Goal: Check status

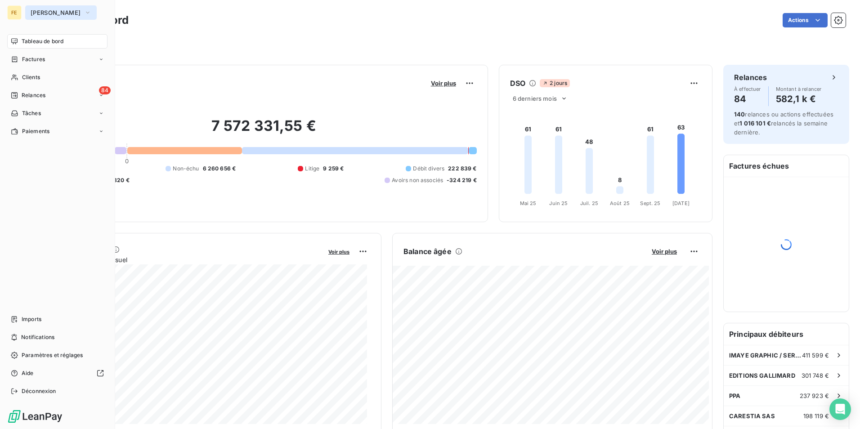
click at [84, 12] on icon "button" at bounding box center [87, 12] width 7 height 9
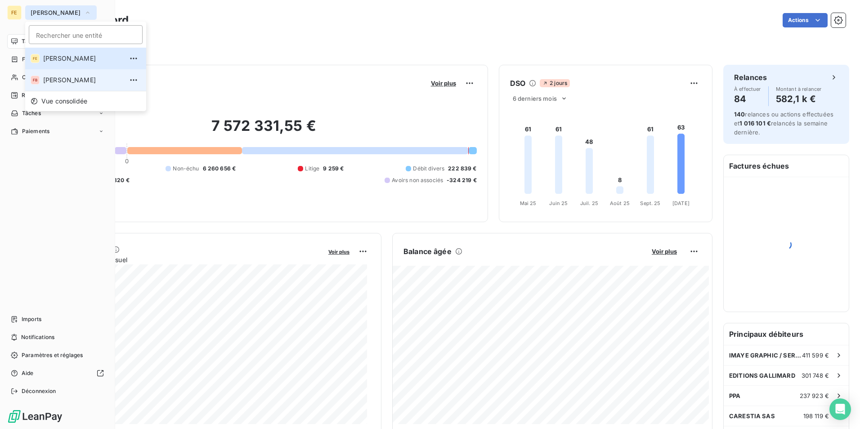
click at [59, 77] on span "[PERSON_NAME]" at bounding box center [83, 80] width 80 height 9
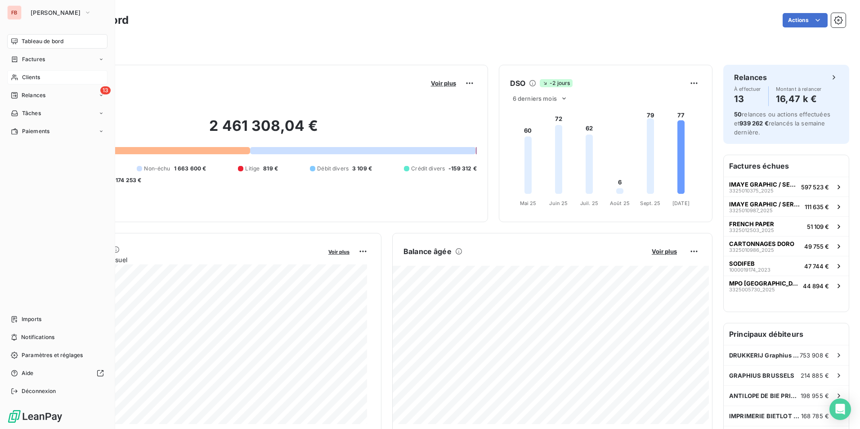
click at [51, 78] on div "Clients" at bounding box center [57, 77] width 100 height 14
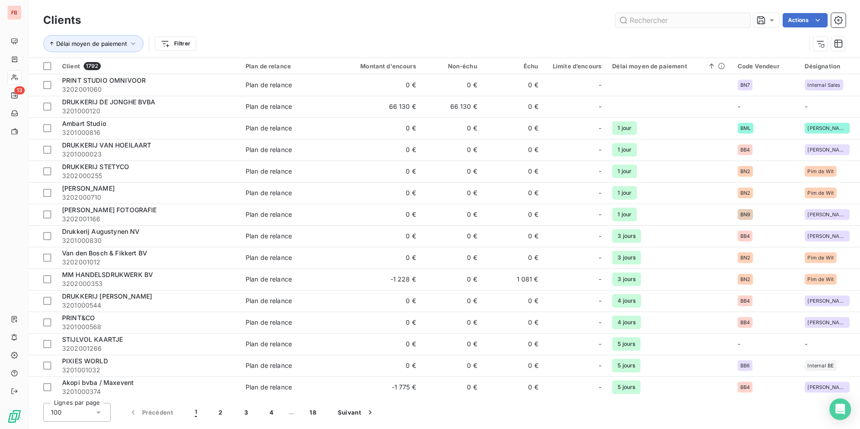
click at [690, 23] on input "text" at bounding box center [682, 20] width 135 height 14
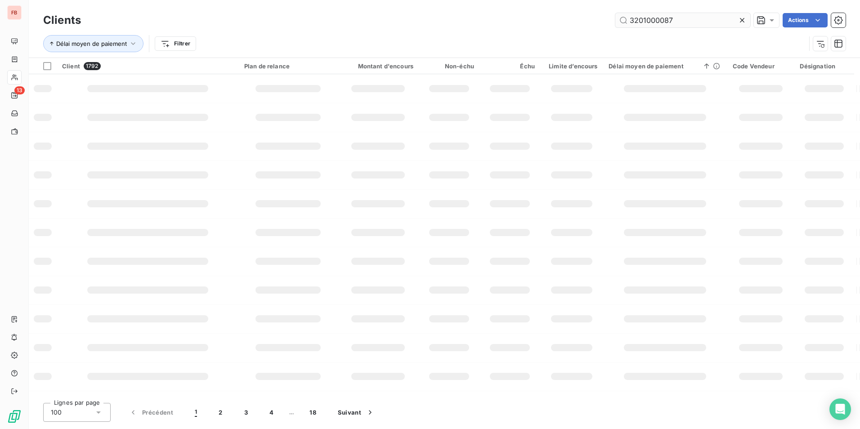
type input "3201000087"
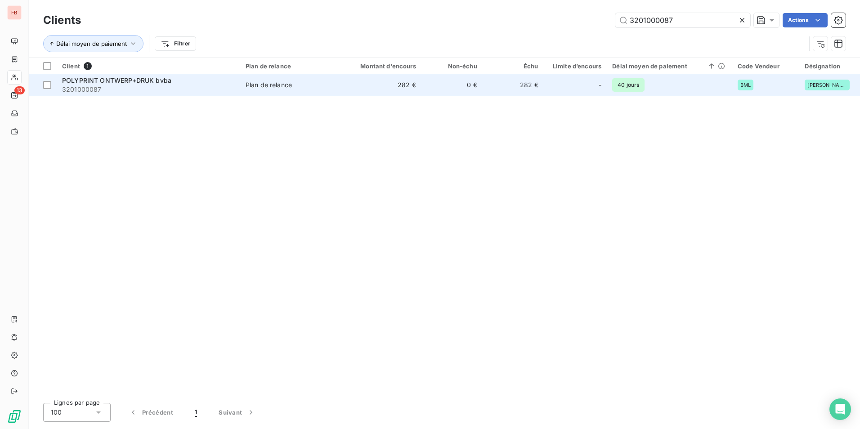
click at [159, 90] on span "3201000087" at bounding box center [148, 89] width 173 height 9
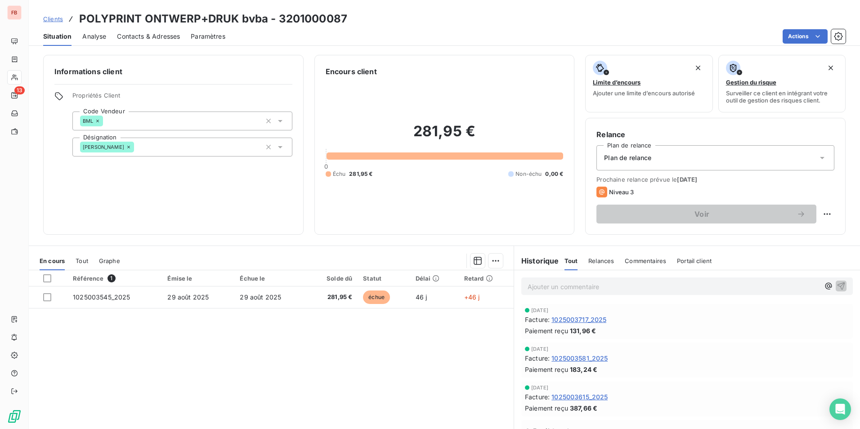
click at [715, 253] on div "Historique Tout Relances Commentaires Portail client Tout Relances Commentaires…" at bounding box center [687, 260] width 346 height 19
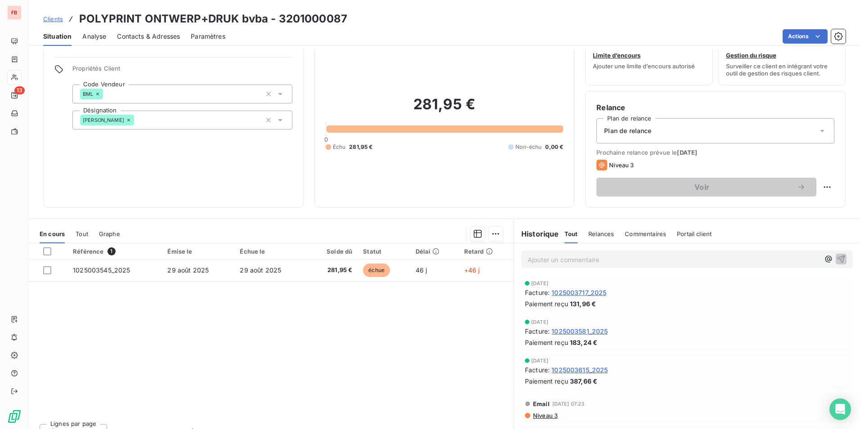
scroll to position [41, 0]
